Goal: Navigation & Orientation: Go to known website

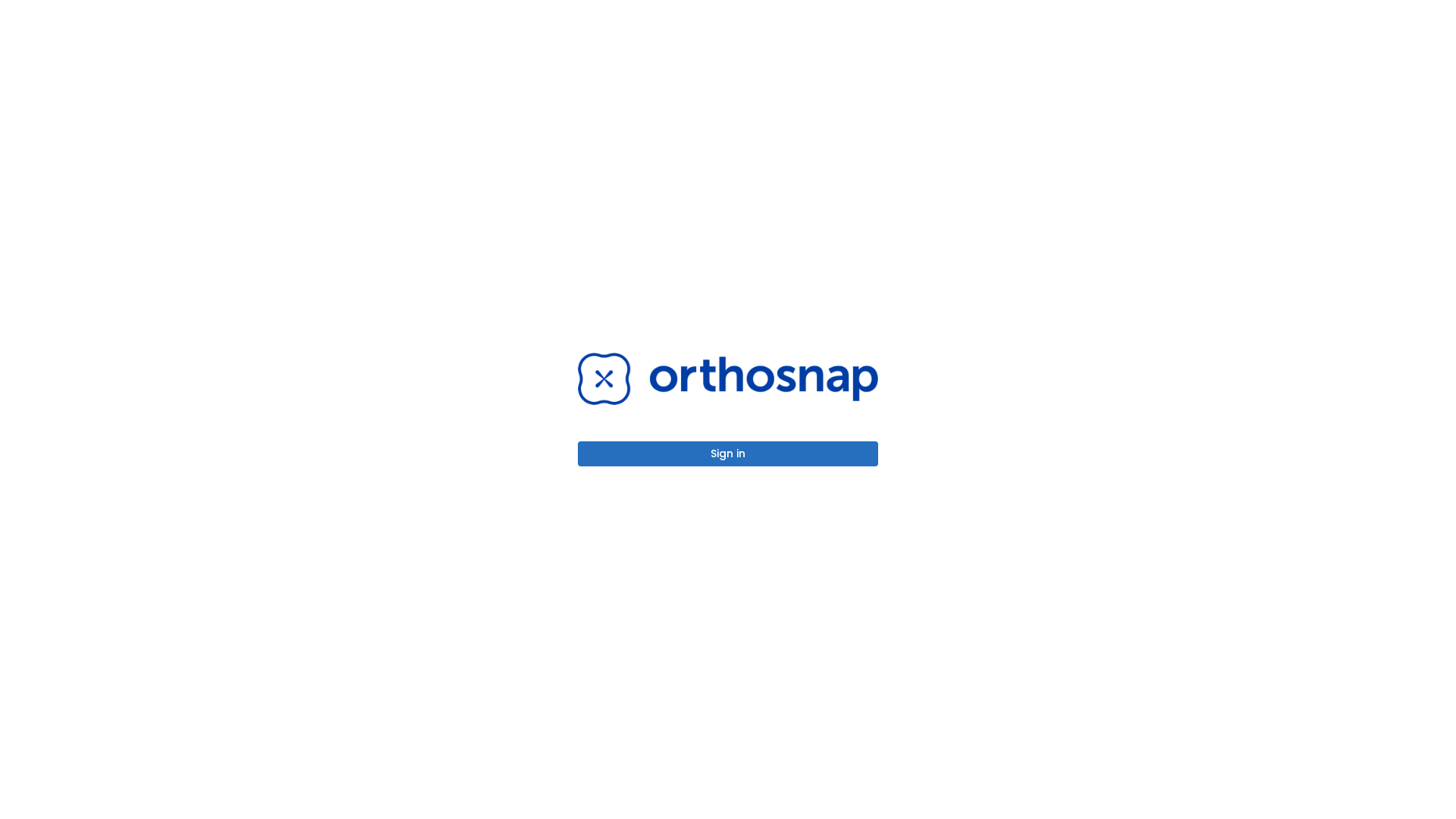
click at [728, 453] on button "Sign in" at bounding box center [728, 453] width 301 height 25
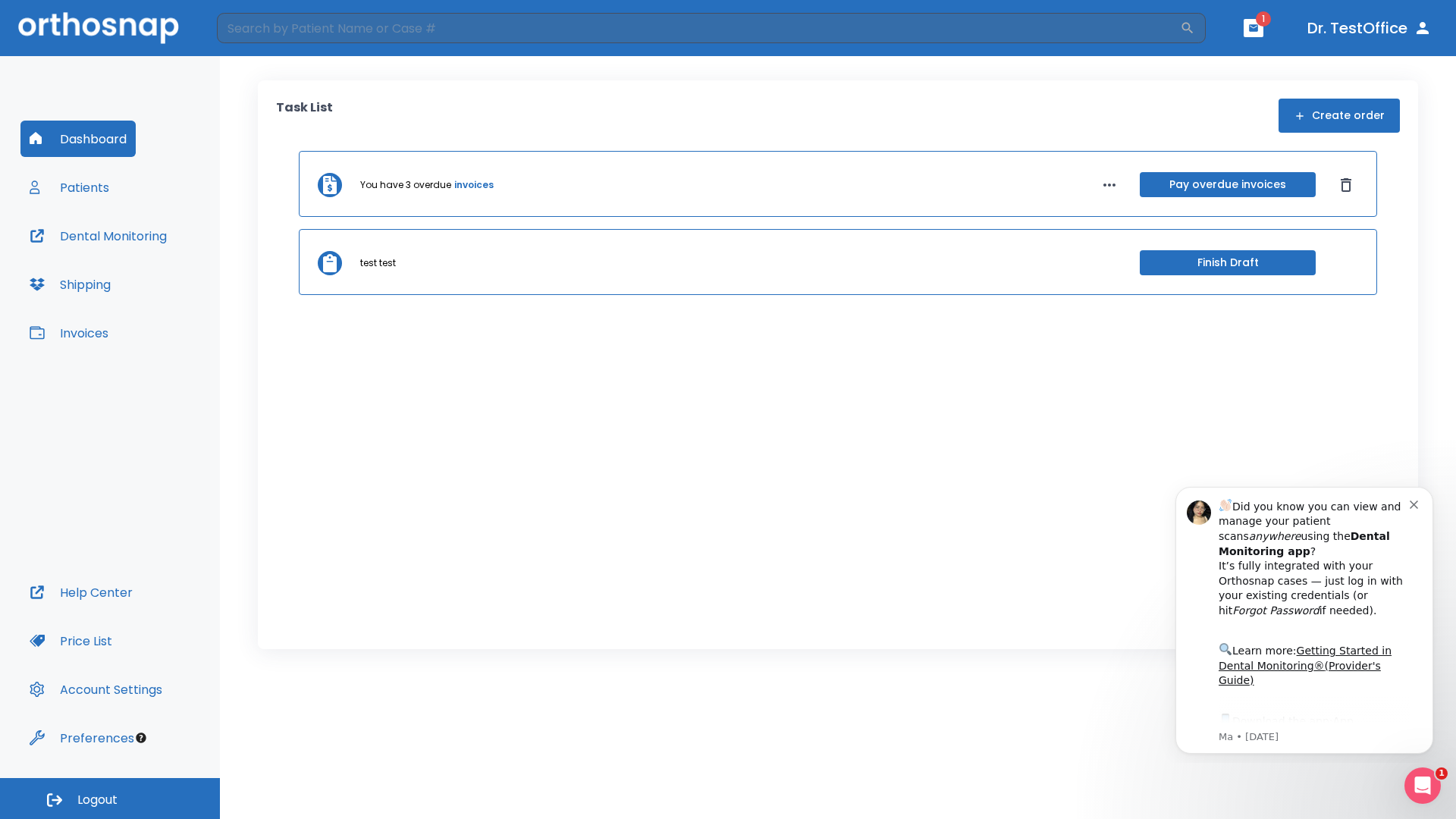
click at [110, 799] on span "Logout" at bounding box center [97, 800] width 40 height 17
